Goal: Task Accomplishment & Management: Complete application form

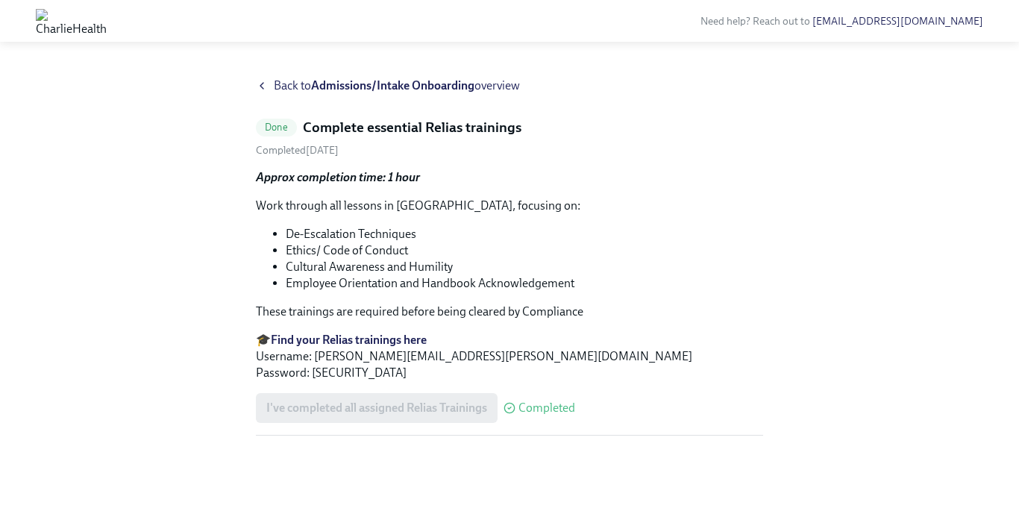
click at [404, 85] on strong "Admissions/Intake Onboarding" at bounding box center [392, 85] width 163 height 14
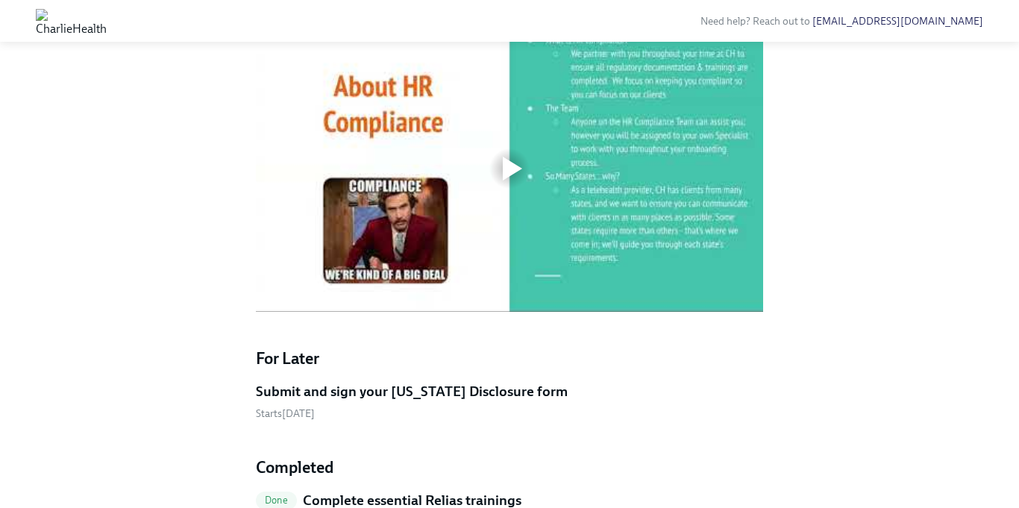
scroll to position [627, 0]
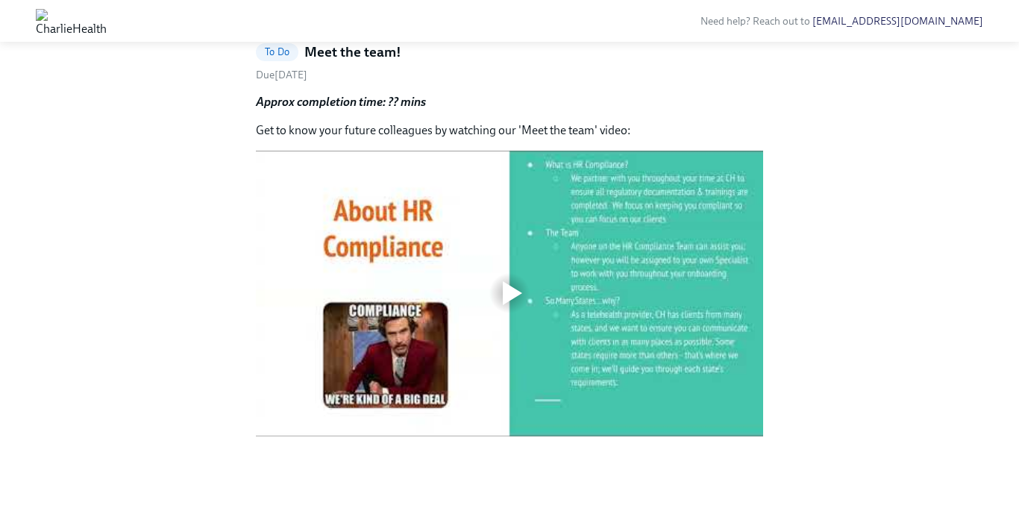
click at [506, 295] on div at bounding box center [512, 293] width 19 height 24
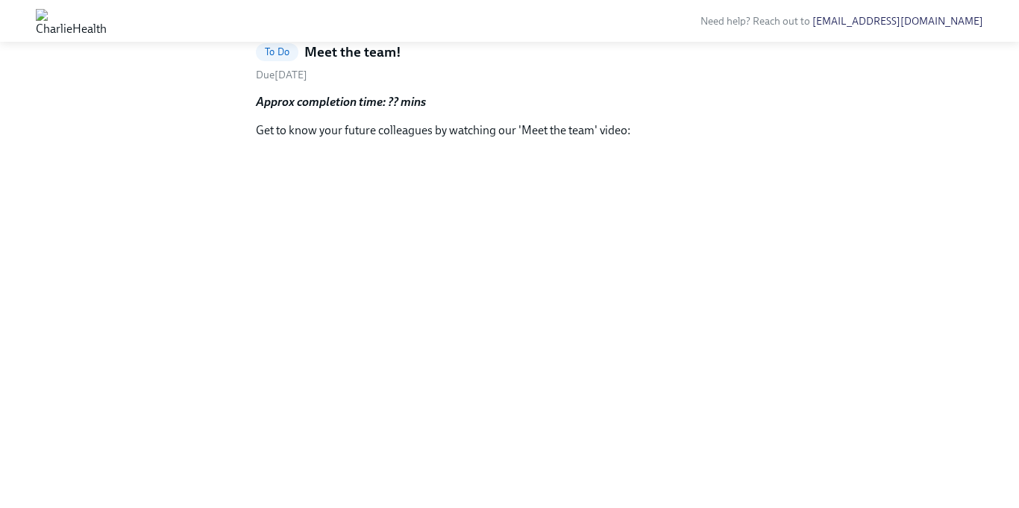
click at [827, 407] on div "Back to Admissions/Intake Onboarding overview To Do Meet the team! Due Septembe…" at bounding box center [509, 237] width 971 height 470
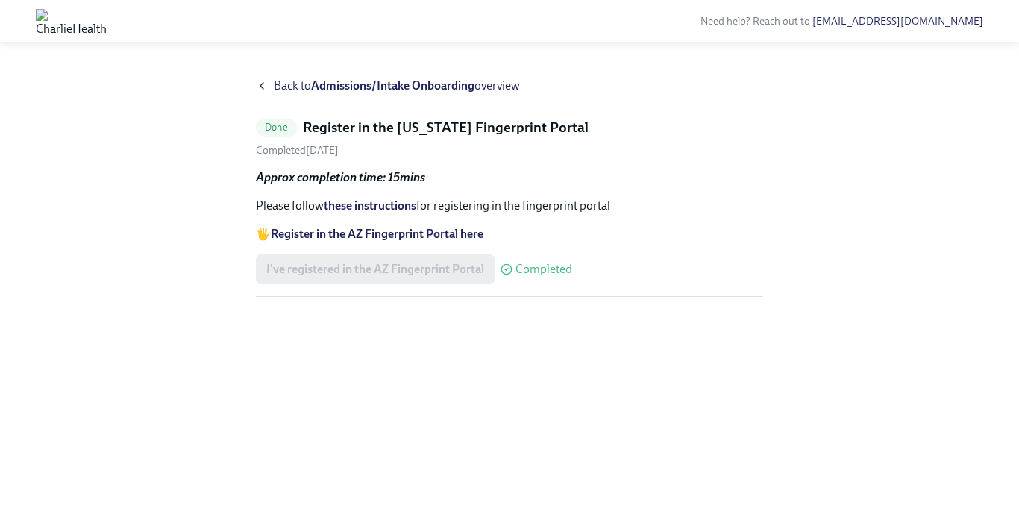
click at [263, 84] on icon at bounding box center [262, 86] width 12 height 12
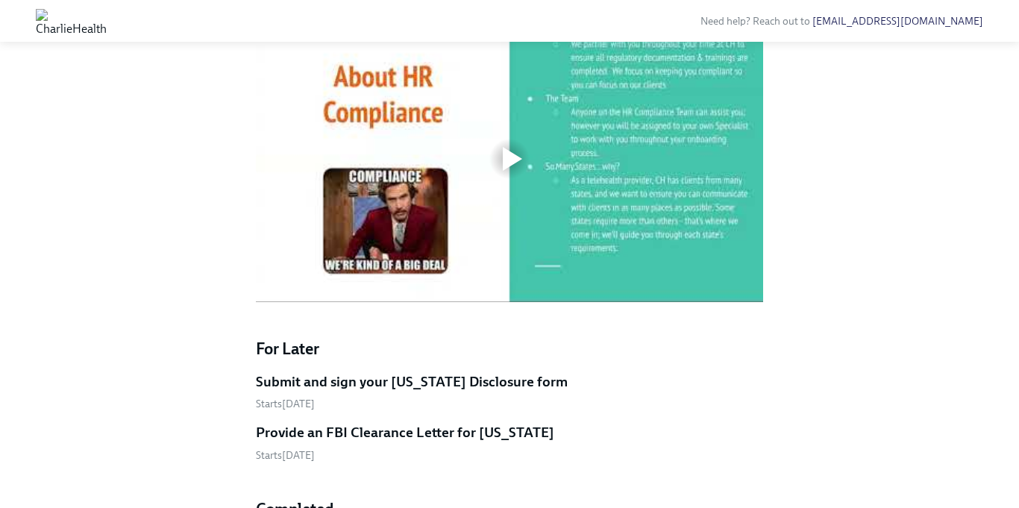
scroll to position [716, 0]
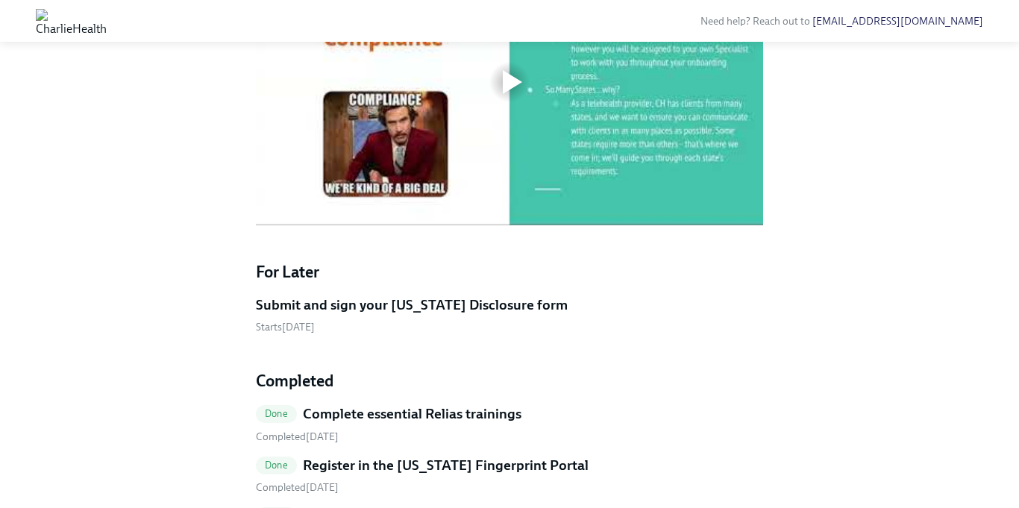
click at [107, 22] on img at bounding box center [71, 21] width 71 height 24
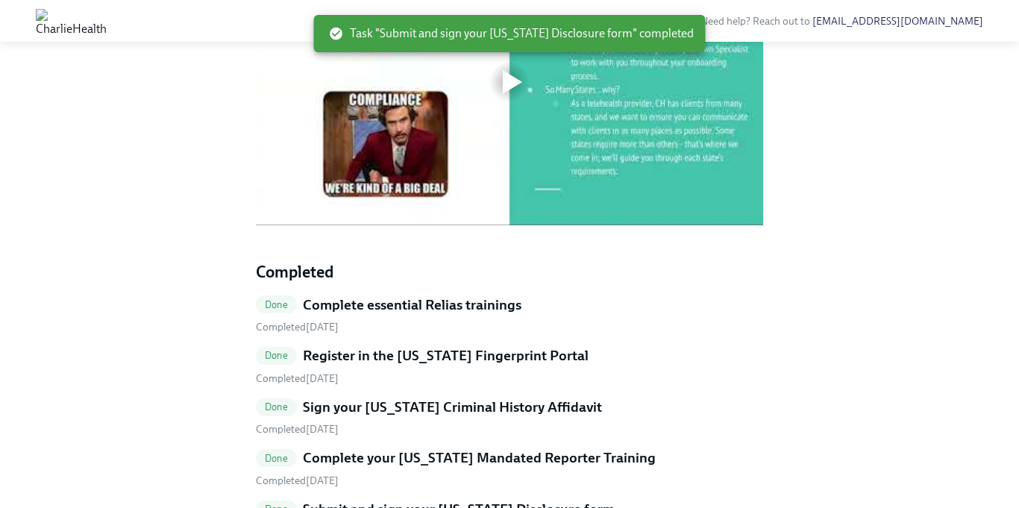
click at [513, 94] on div at bounding box center [512, 82] width 19 height 24
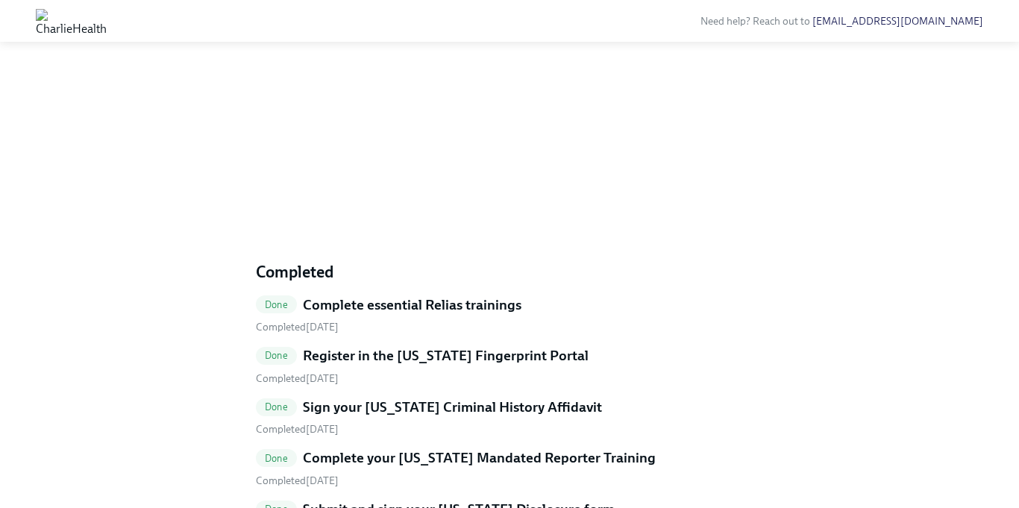
click at [875, 415] on div "Hi Veronica! This is your personal task list for Admissions/Intake Onboarding a…" at bounding box center [509, 22] width 971 height 1323
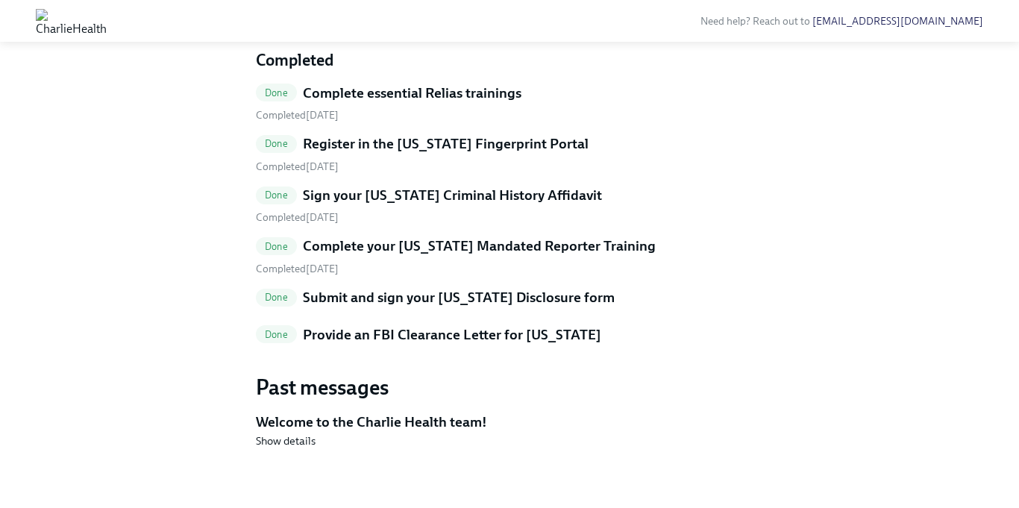
scroll to position [1142, 0]
click at [722, 328] on div "Done Provide an FBI Clearance Letter for Pennsylvania" at bounding box center [509, 334] width 507 height 19
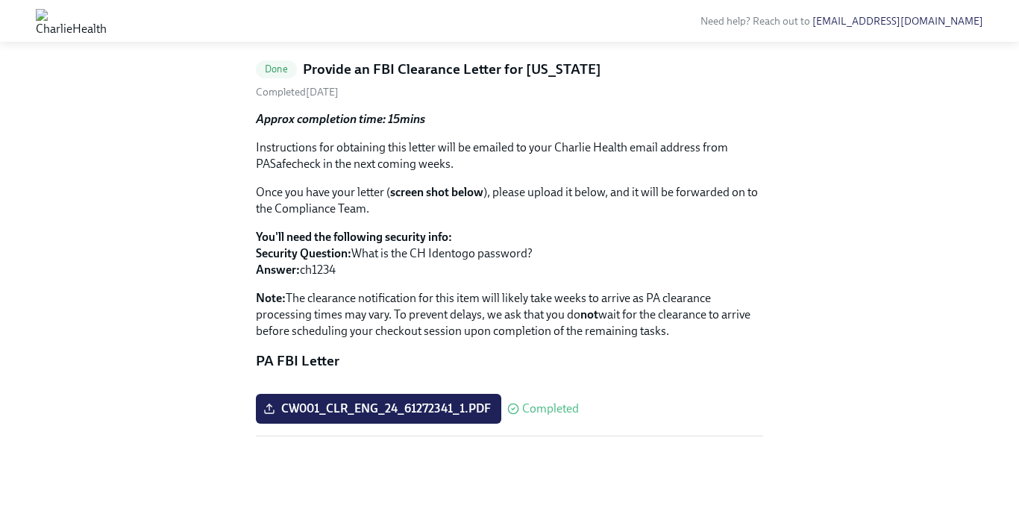
scroll to position [228, 0]
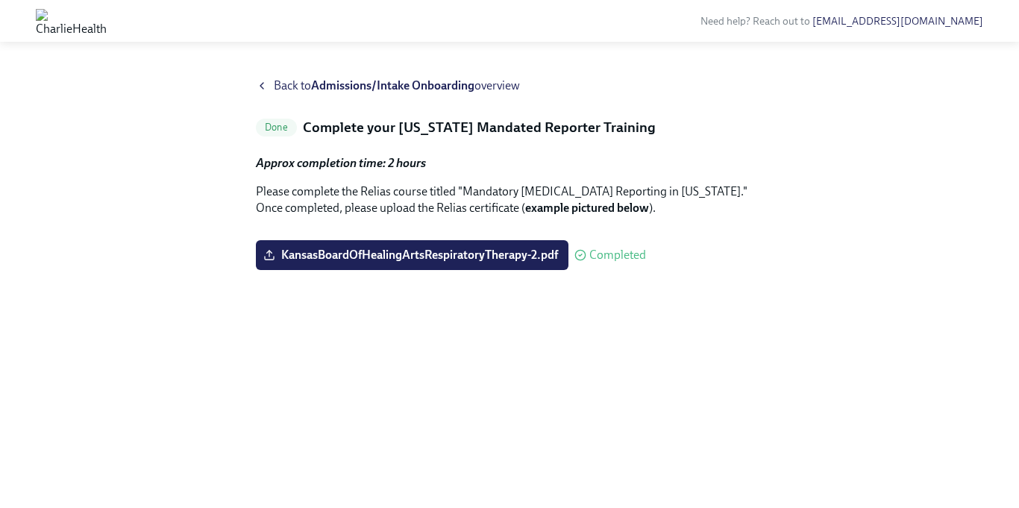
click at [351, 86] on strong "Admissions/Intake Onboarding" at bounding box center [392, 85] width 163 height 14
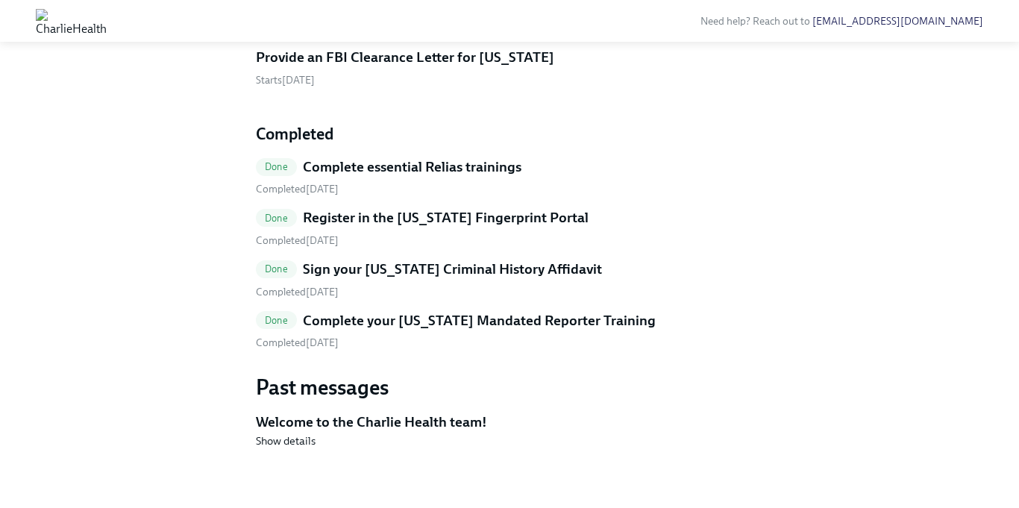
scroll to position [1104, 0]
click at [381, 16] on h5 "Submit and sign your Utah Disclosure form" at bounding box center [412, 6] width 312 height 19
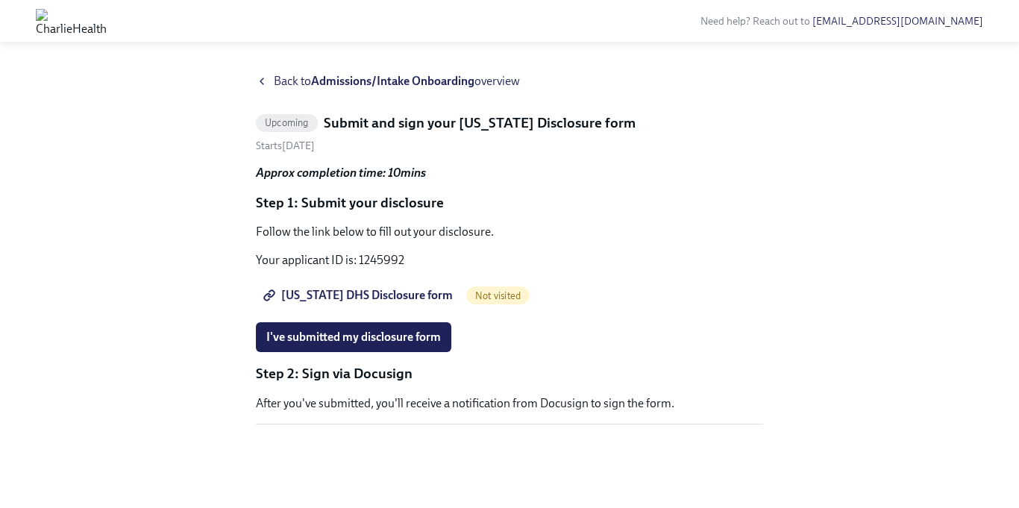
scroll to position [45, 0]
click at [398, 288] on span "Utah DHS Disclosure form" at bounding box center [359, 295] width 187 height 15
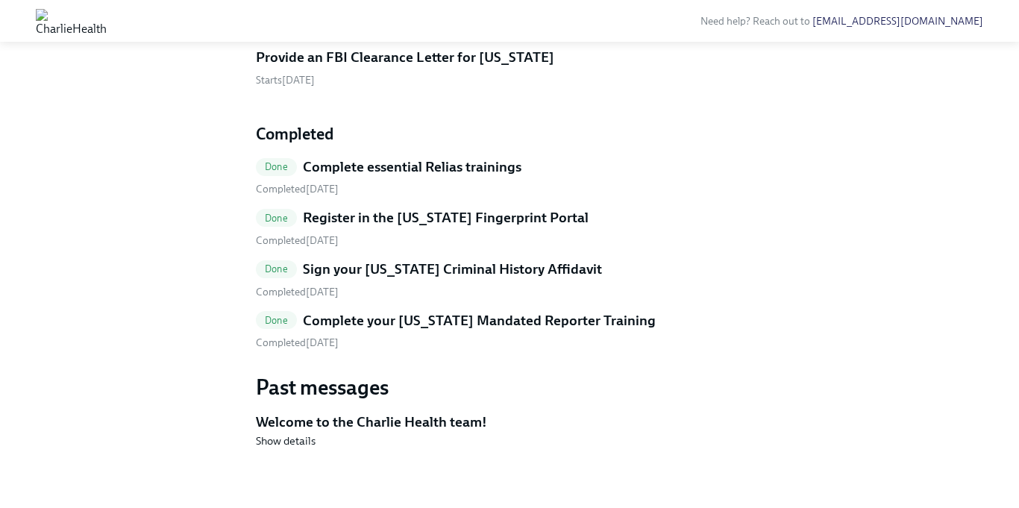
scroll to position [1228, 0]
click at [409, 67] on h5 "Provide an FBI Clearance Letter for Pennsylvania" at bounding box center [405, 57] width 298 height 19
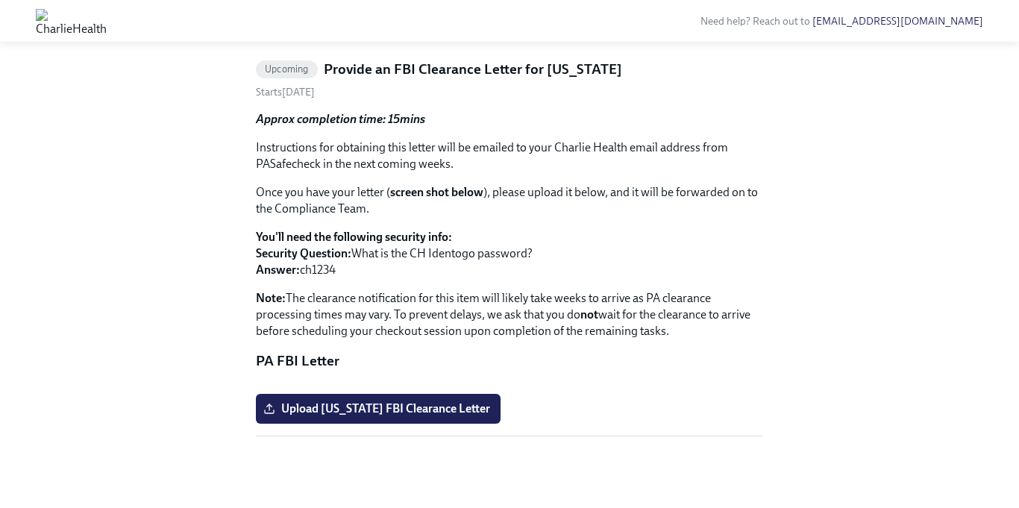
scroll to position [228, 0]
click at [345, 419] on label "Upload Pennsylvania FBI Clearance Letter" at bounding box center [378, 409] width 245 height 30
click at [0, 0] on input "Upload Pennsylvania FBI Clearance Letter" at bounding box center [0, 0] width 0 height 0
click at [363, 412] on span "Upload Pennsylvania FBI Clearance Letter" at bounding box center [378, 408] width 224 height 15
click at [0, 0] on input "Upload Pennsylvania FBI Clearance Letter" at bounding box center [0, 0] width 0 height 0
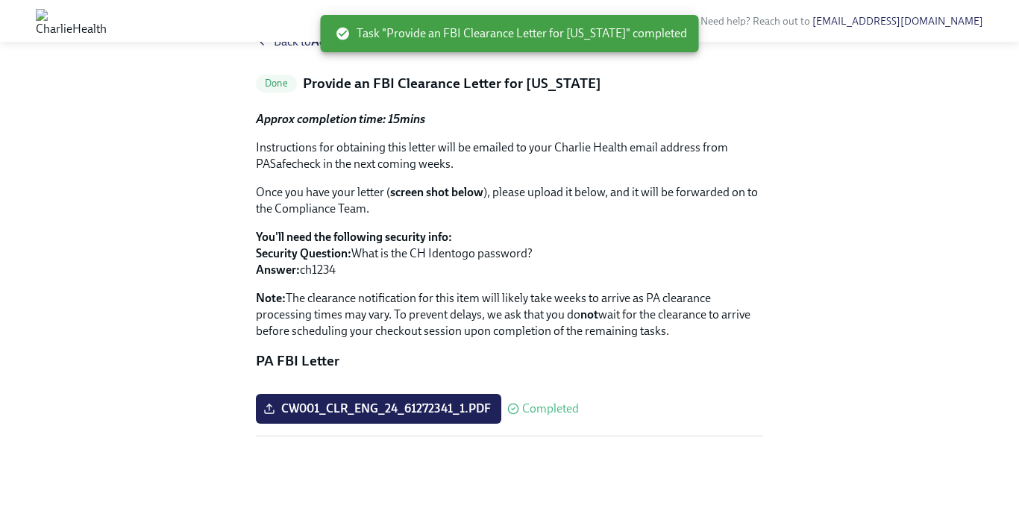
scroll to position [213, 0]
click at [164, 127] on div "Back to Admissions/Intake Onboarding overview Done Provide an FBI Clearance Let…" at bounding box center [509, 253] width 971 height 439
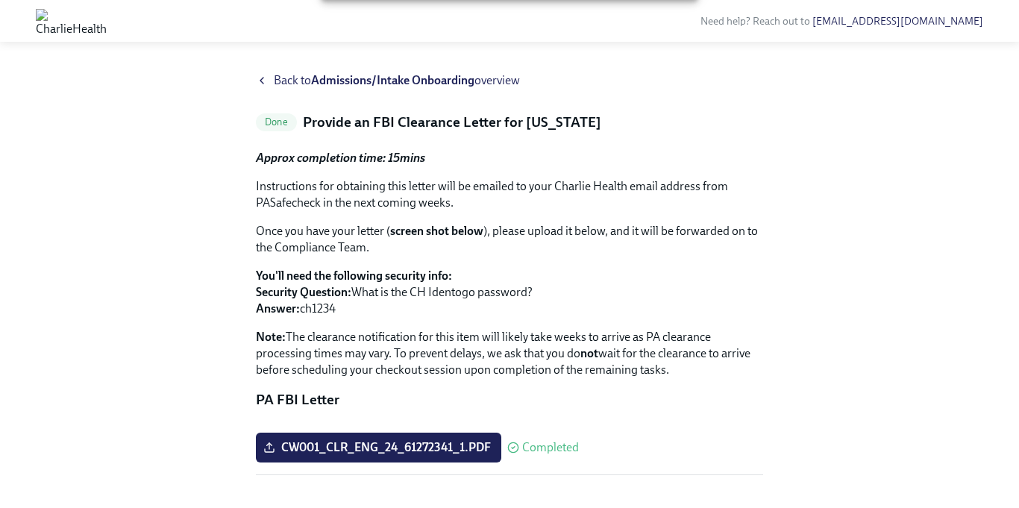
scroll to position [0, 0]
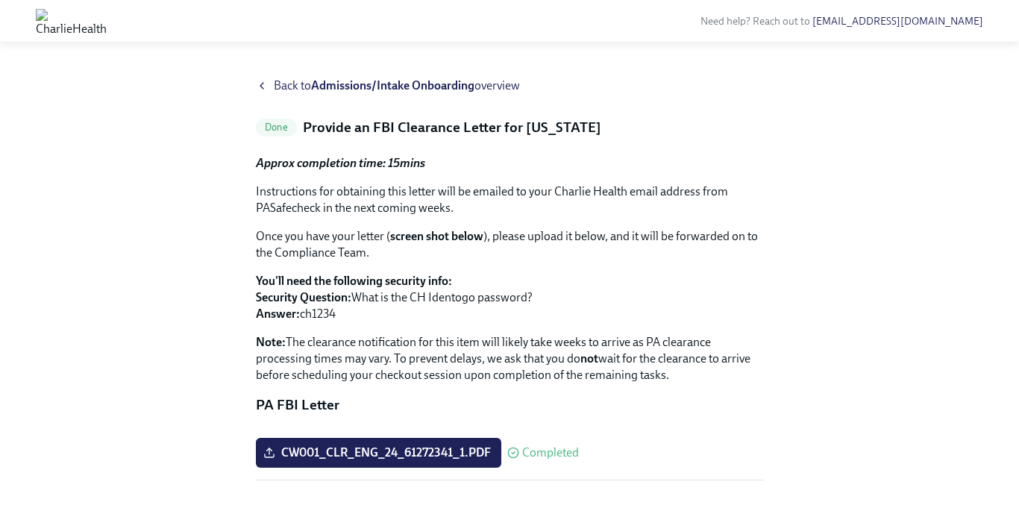
click at [372, 84] on strong "Admissions/Intake Onboarding" at bounding box center [392, 85] width 163 height 14
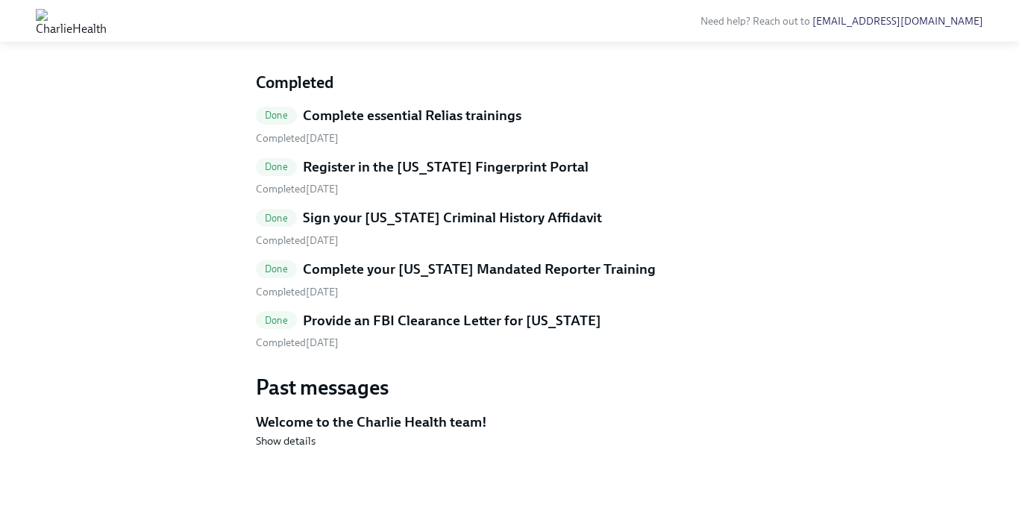
scroll to position [1134, 0]
click at [369, 16] on h5 "Submit and sign your [US_STATE] Disclosure form" at bounding box center [412, 6] width 312 height 19
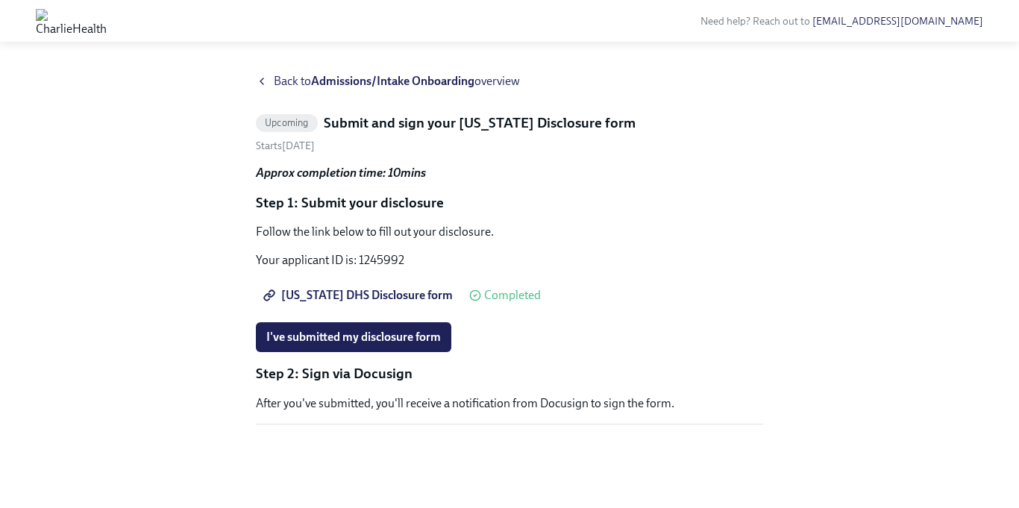
scroll to position [45, 0]
click at [374, 288] on span "[US_STATE] DHS Disclosure form" at bounding box center [359, 295] width 187 height 15
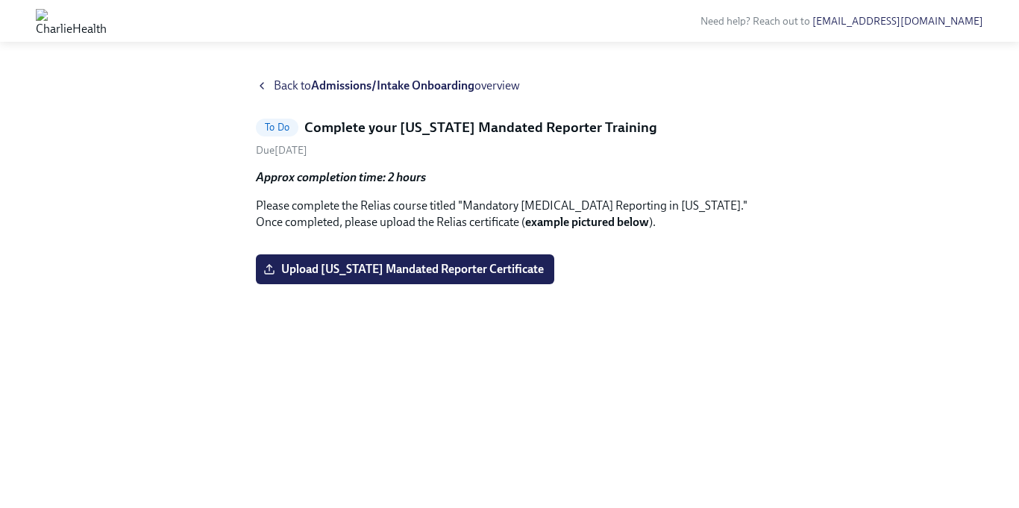
click at [763, 325] on div "Back to Admissions/Intake Onboarding overview To Do Complete your [US_STATE] Ma…" at bounding box center [509, 275] width 971 height 395
click at [398, 277] on span "Upload [US_STATE] Mandated Reporter Certificate" at bounding box center [405, 269] width 278 height 15
click at [0, 0] on input "Upload [US_STATE] Mandated Reporter Certificate" at bounding box center [0, 0] width 0 height 0
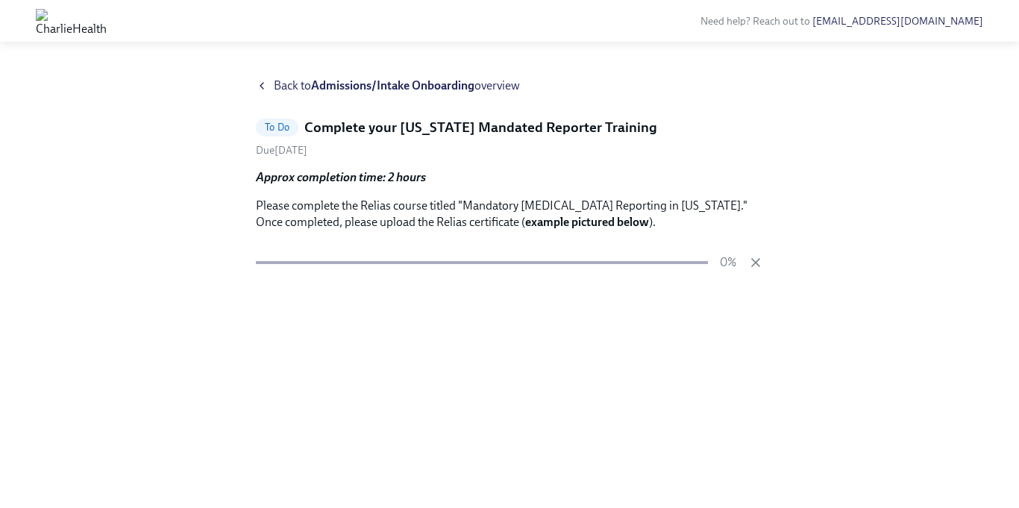
scroll to position [113, 0]
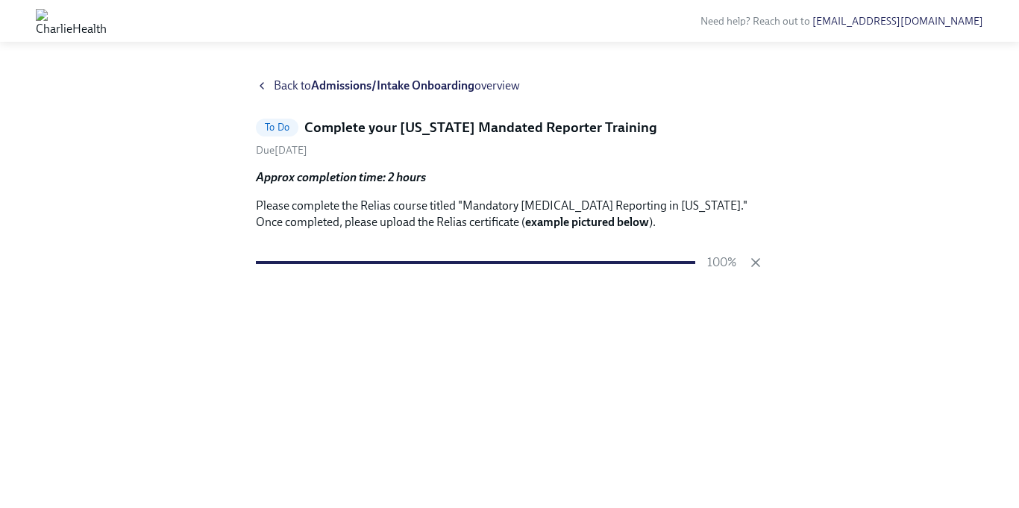
click at [937, 300] on div "Back to Admissions/Intake Onboarding overview To Do Complete your [US_STATE] Ma…" at bounding box center [509, 275] width 971 height 395
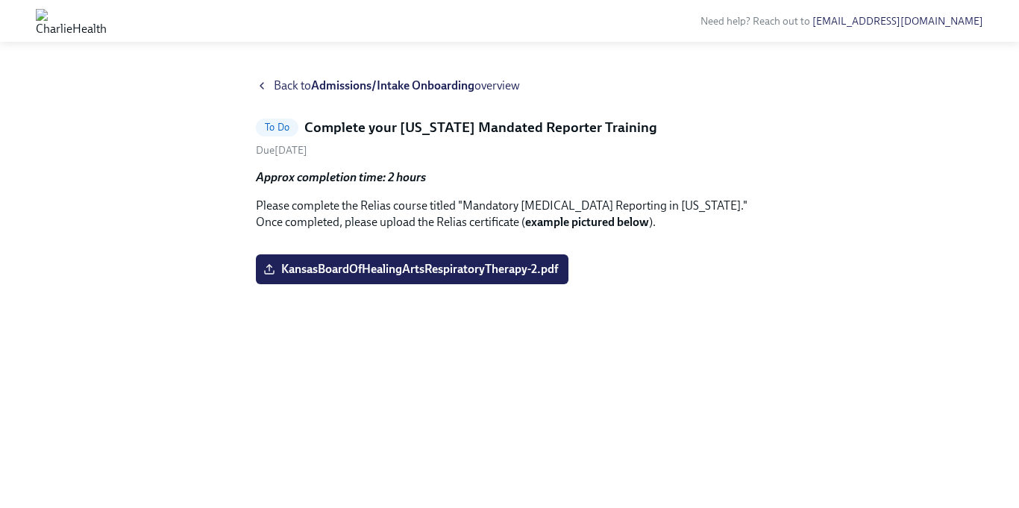
scroll to position [113, 0]
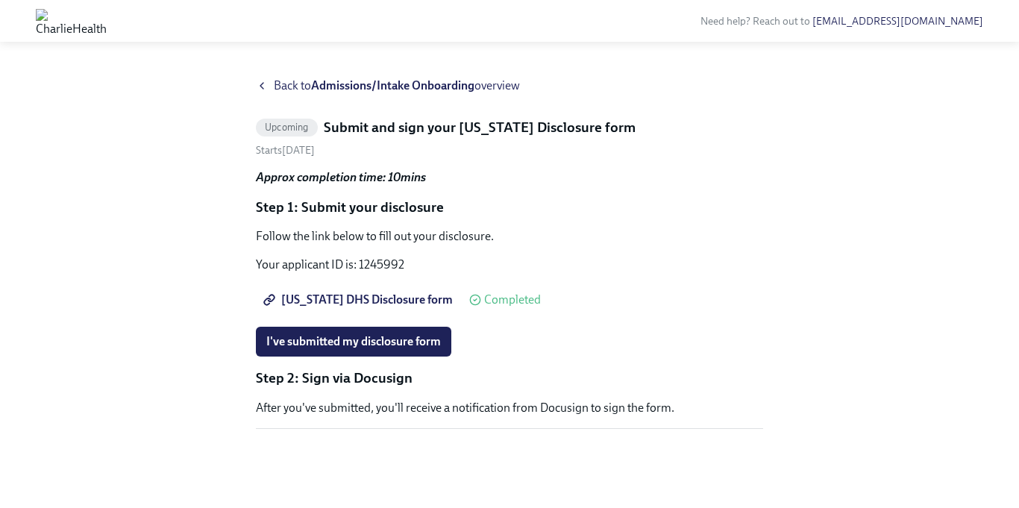
click at [415, 89] on strong "Admissions/Intake Onboarding" at bounding box center [392, 85] width 163 height 14
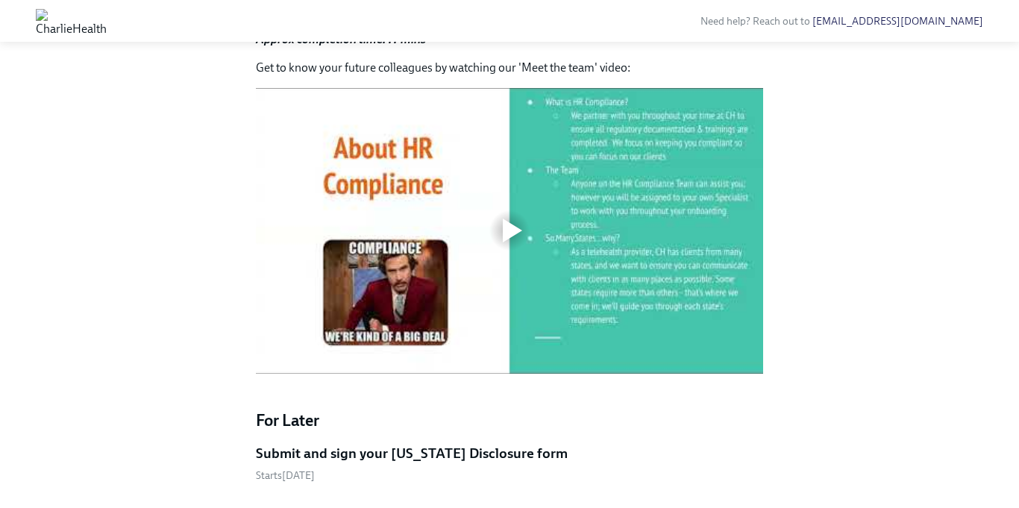
scroll to position [567, 0]
click at [515, 243] on div at bounding box center [512, 231] width 19 height 24
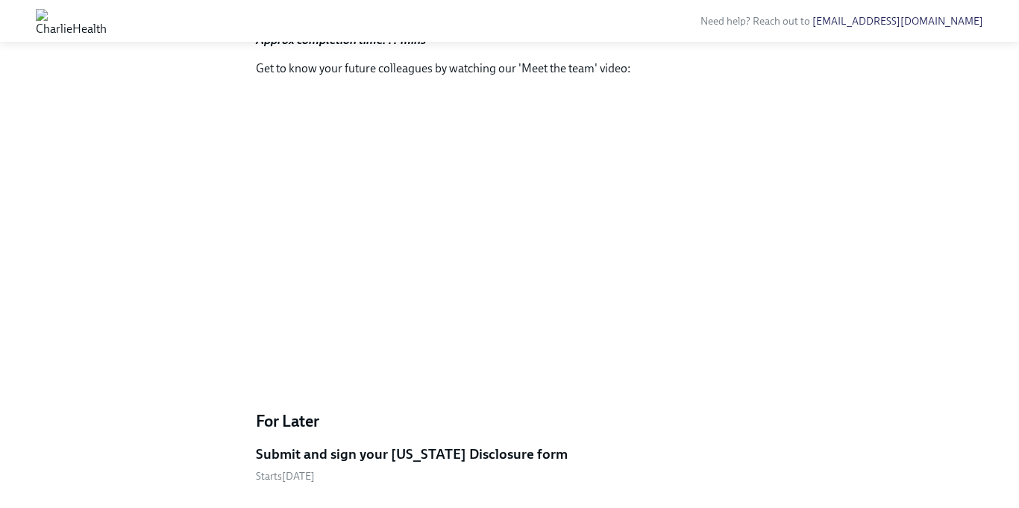
click at [939, 443] on div "Hi [PERSON_NAME]! This is your personal task list for Admissions/Intake Onboard…" at bounding box center [509, 215] width 971 height 1409
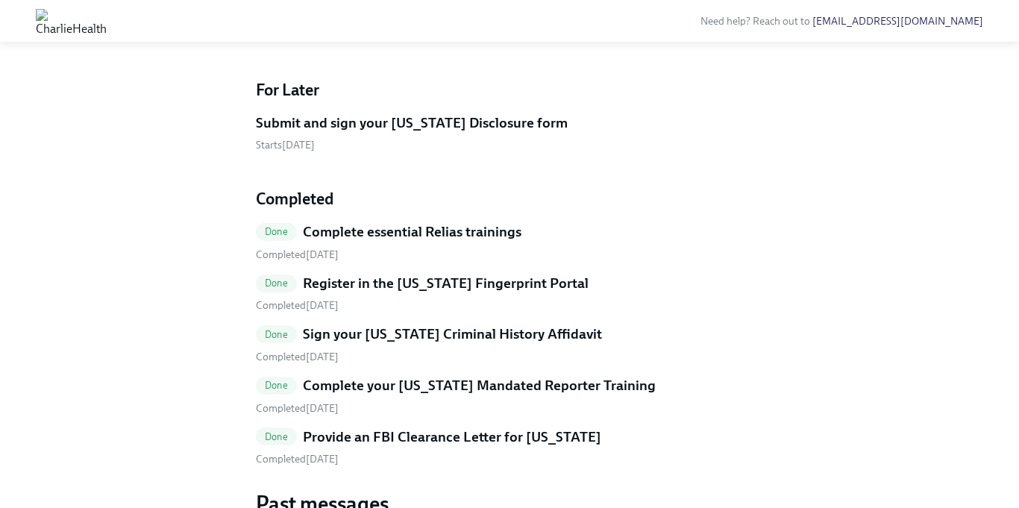
scroll to position [925, 0]
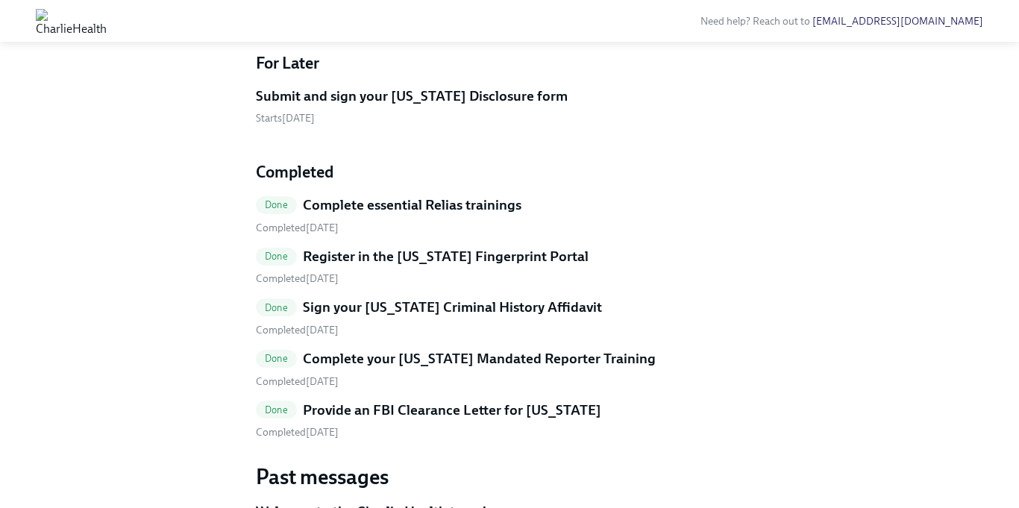
click at [405, 106] on h5 "Submit and sign your [US_STATE] Disclosure form" at bounding box center [412, 96] width 312 height 19
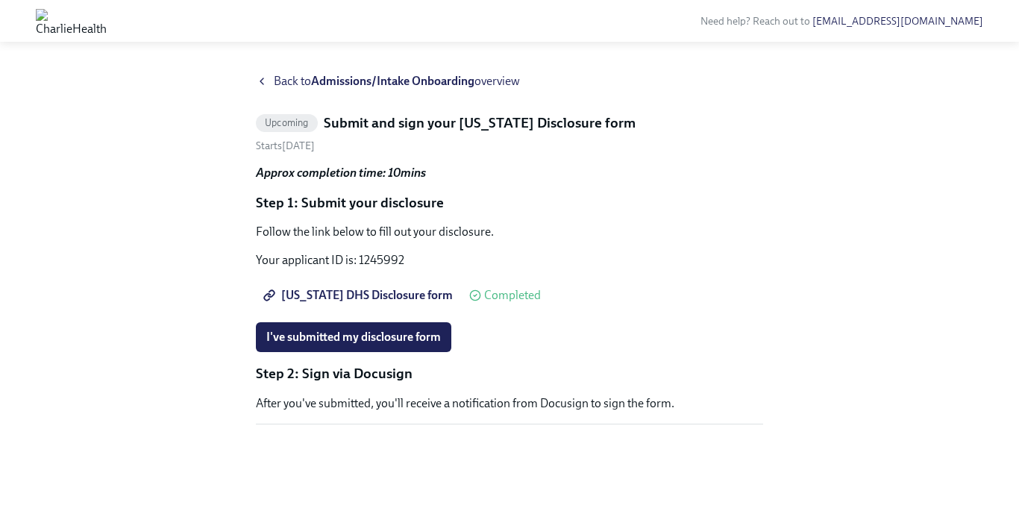
scroll to position [45, 0]
click at [405, 322] on button "I've submitted my disclosure form" at bounding box center [353, 337] width 195 height 30
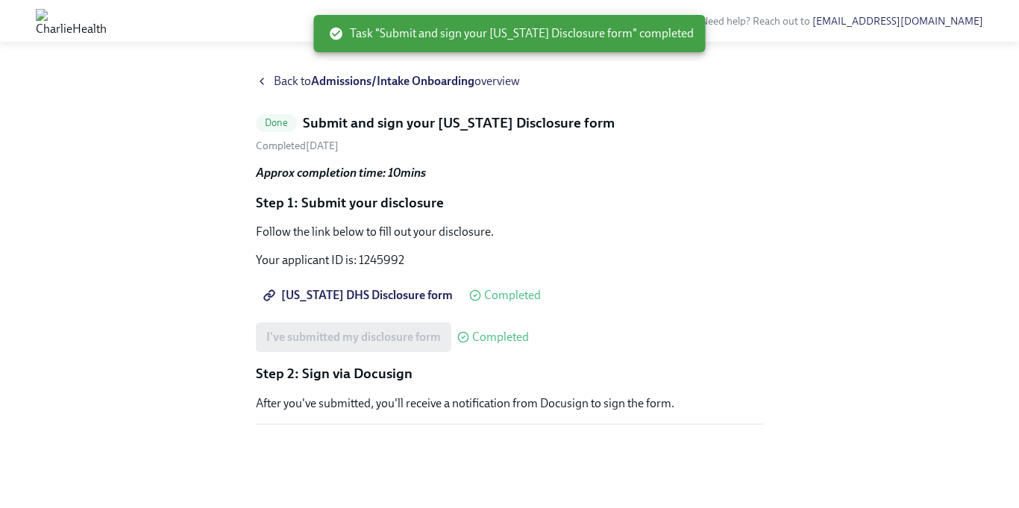
click at [585, 238] on div "Approx completion time: 10mins Step 1: Submit your disclosure Follow the link b…" at bounding box center [509, 301] width 507 height 272
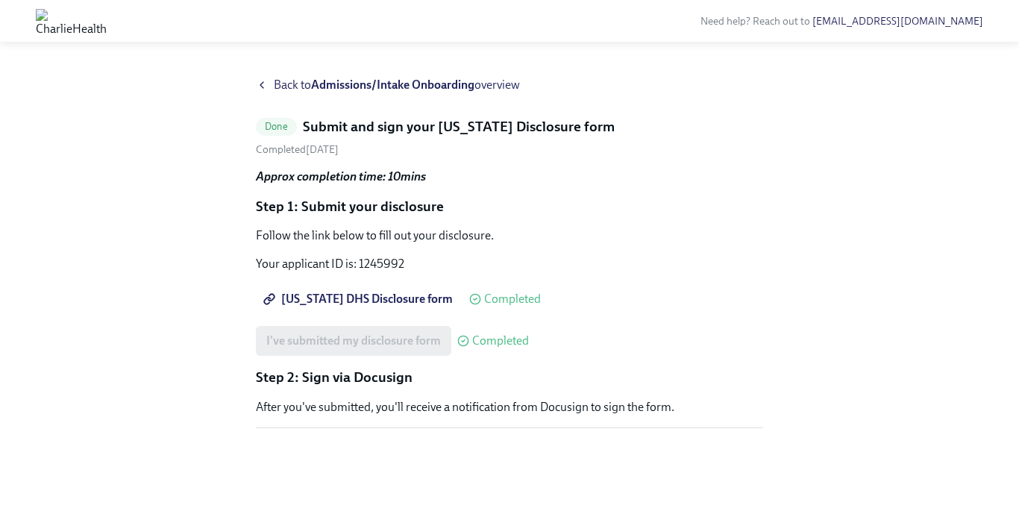
scroll to position [0, 0]
click at [434, 87] on strong "Admissions/Intake Onboarding" at bounding box center [392, 85] width 163 height 14
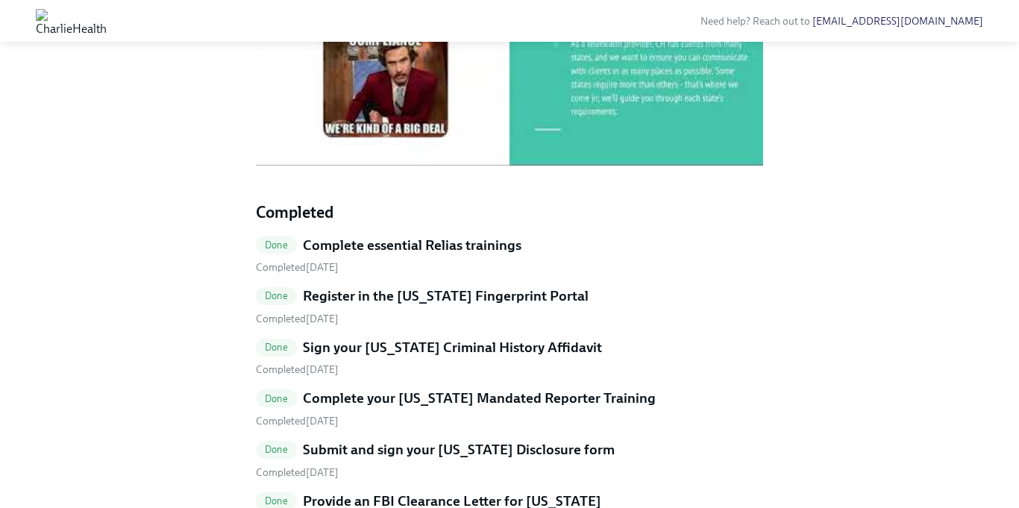
scroll to position [746, 0]
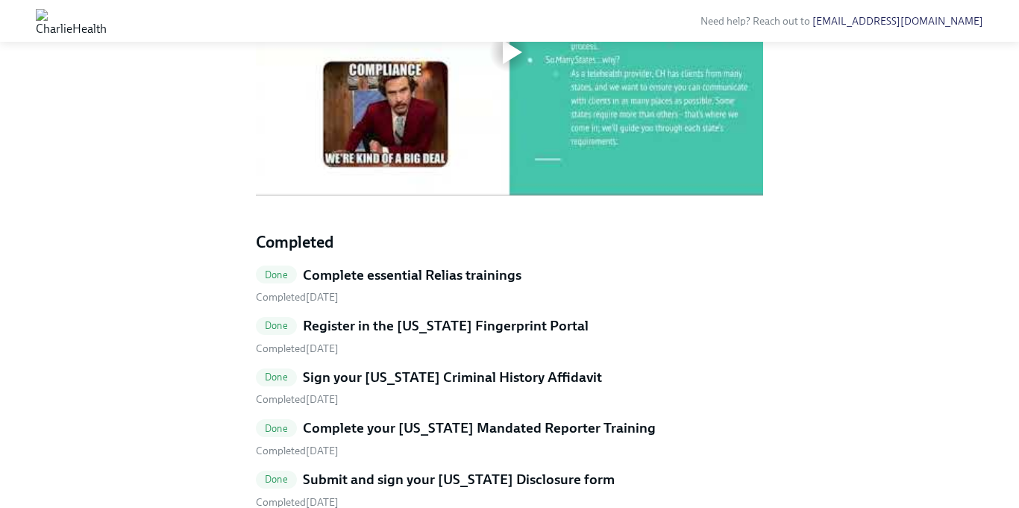
click at [507, 64] on div at bounding box center [512, 52] width 19 height 24
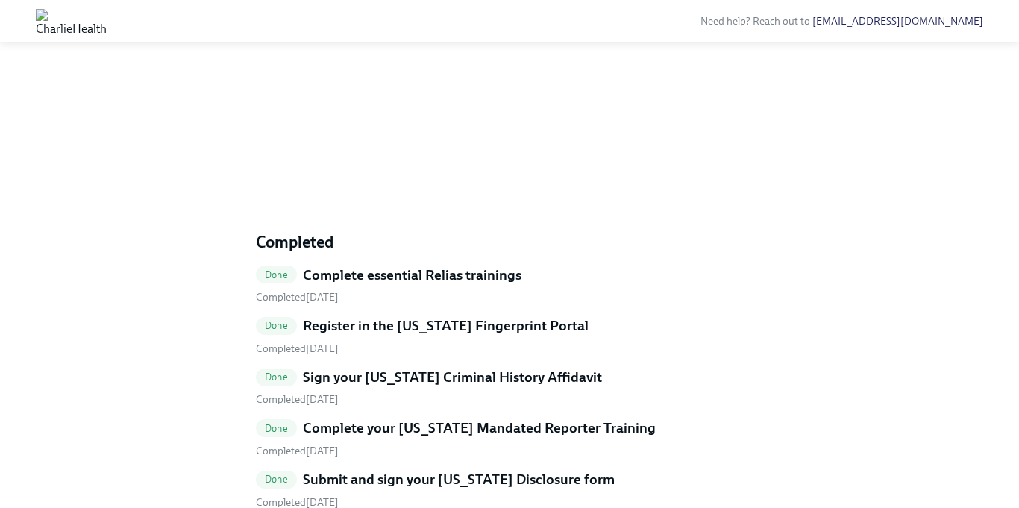
click at [892, 241] on div "Hi [PERSON_NAME]! This is your personal task list for Admissions/Intake Onboard…" at bounding box center [509, 6] width 971 height 1351
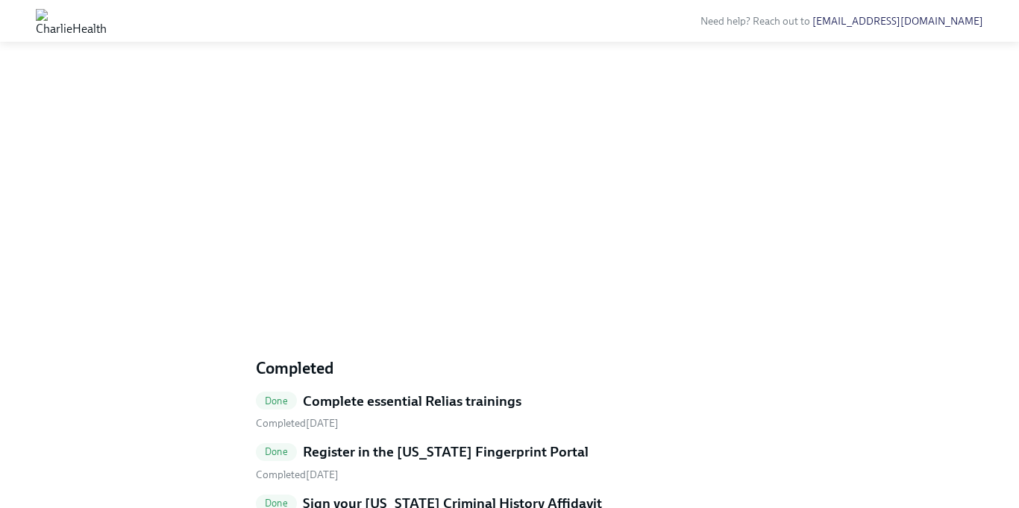
scroll to position [597, 0]
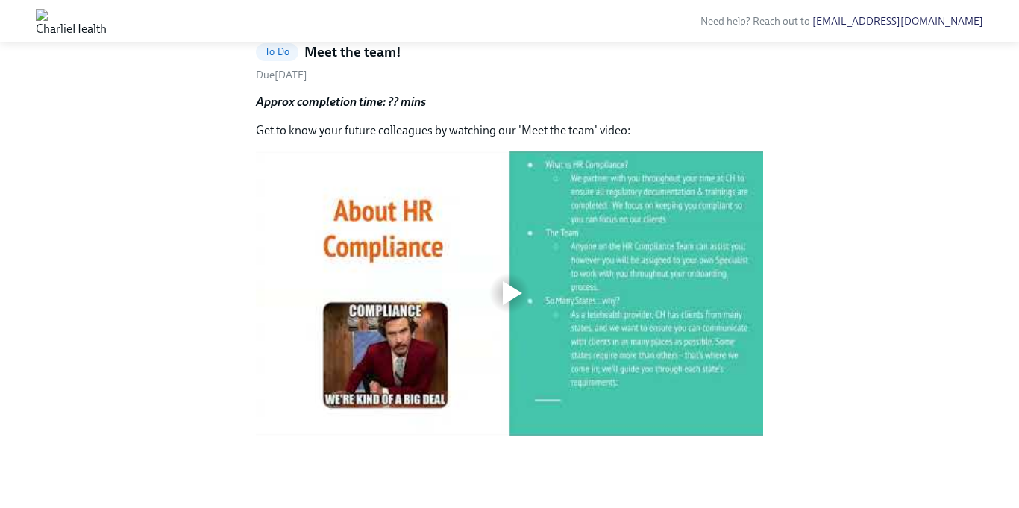
click at [983, 321] on div "Back to Admissions/Intake Onboarding overview To Do Meet the team! Due [DATE] A…" at bounding box center [509, 237] width 971 height 470
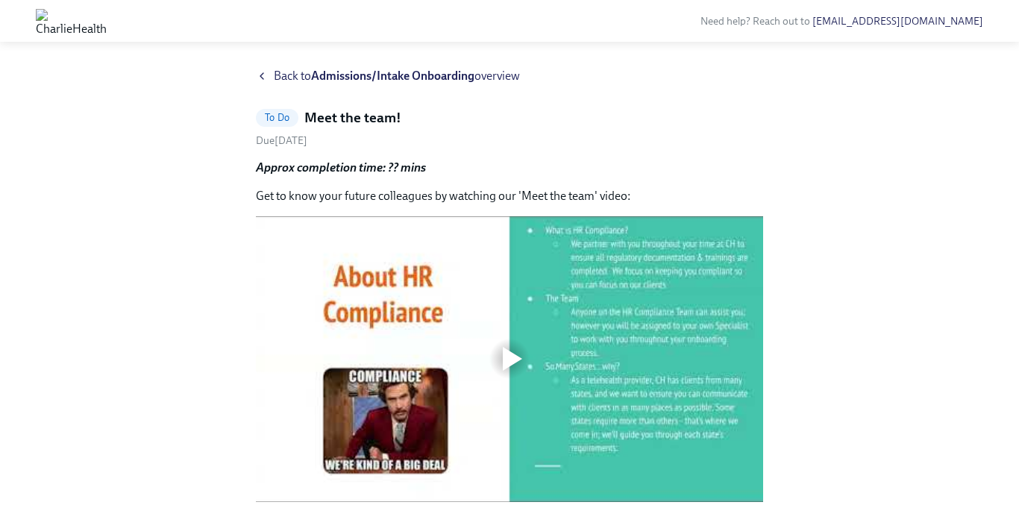
scroll to position [0, 0]
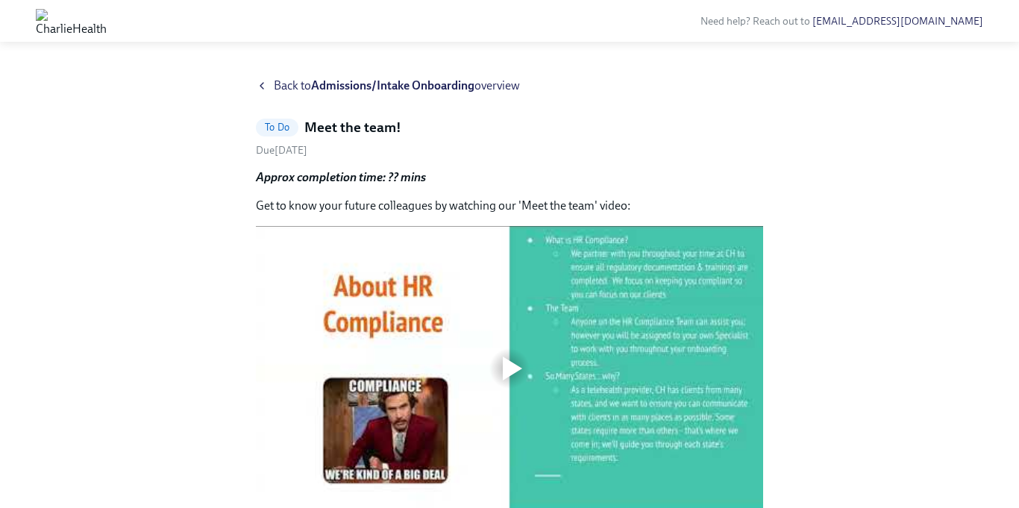
click at [269, 128] on span "To Do" at bounding box center [277, 127] width 43 height 11
click at [377, 172] on strong "Approx completion time: ?? mins" at bounding box center [341, 177] width 170 height 14
click at [292, 86] on span "Back to Admissions/Intake Onboarding overview" at bounding box center [397, 86] width 246 height 16
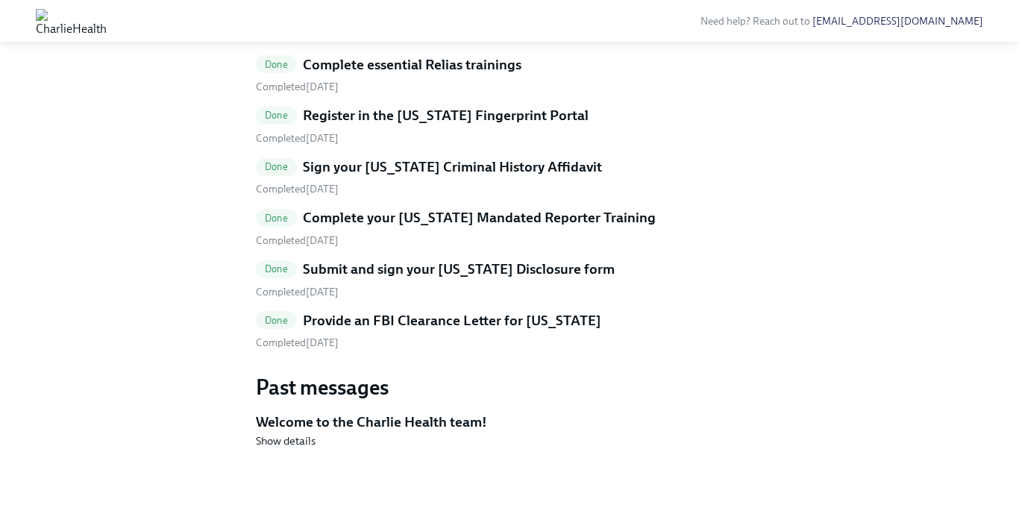
scroll to position [1141, 0]
